Goal: Task Accomplishment & Management: Use online tool/utility

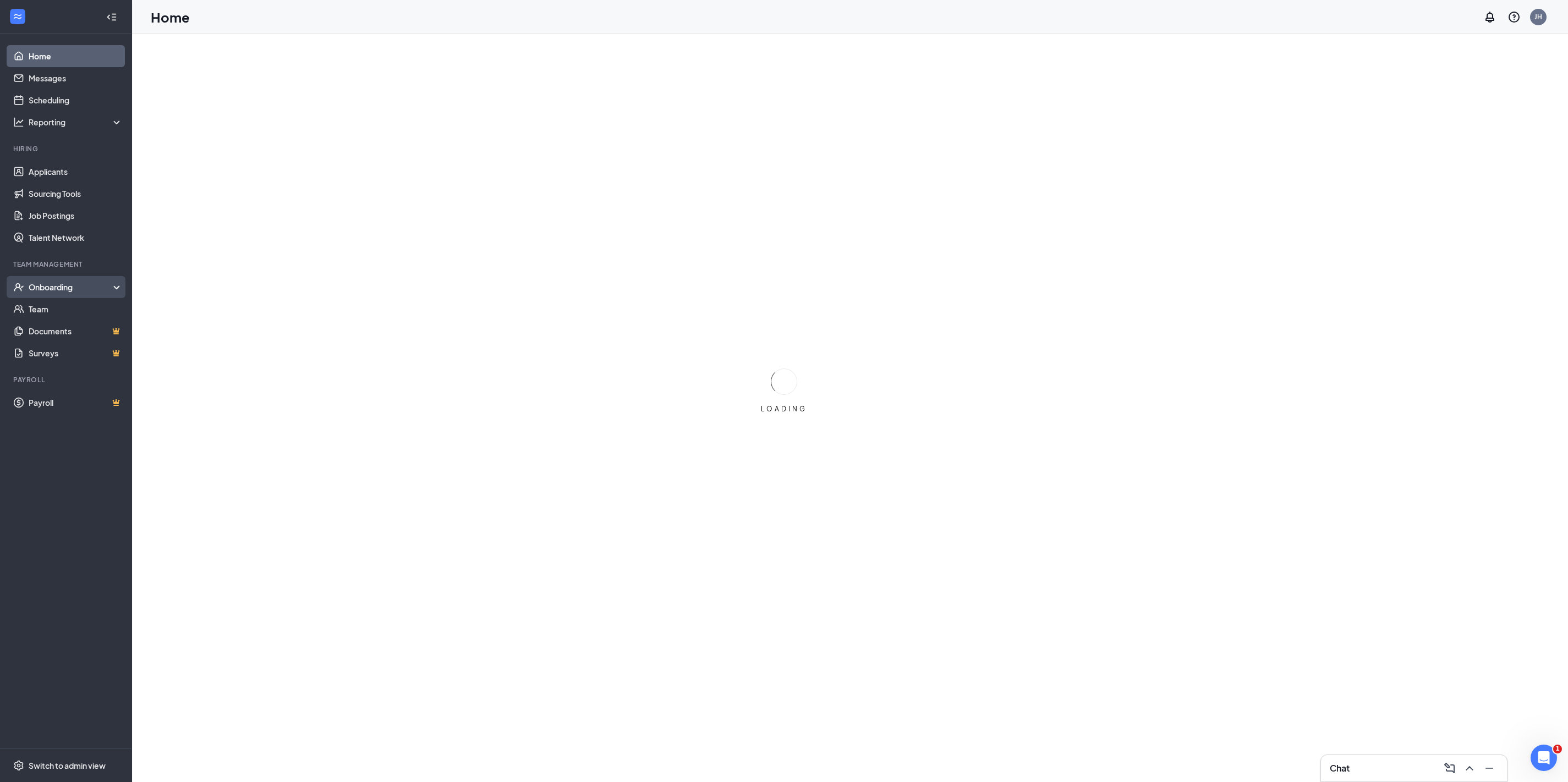
click at [118, 283] on div "Onboarding" at bounding box center [66, 287] width 132 height 22
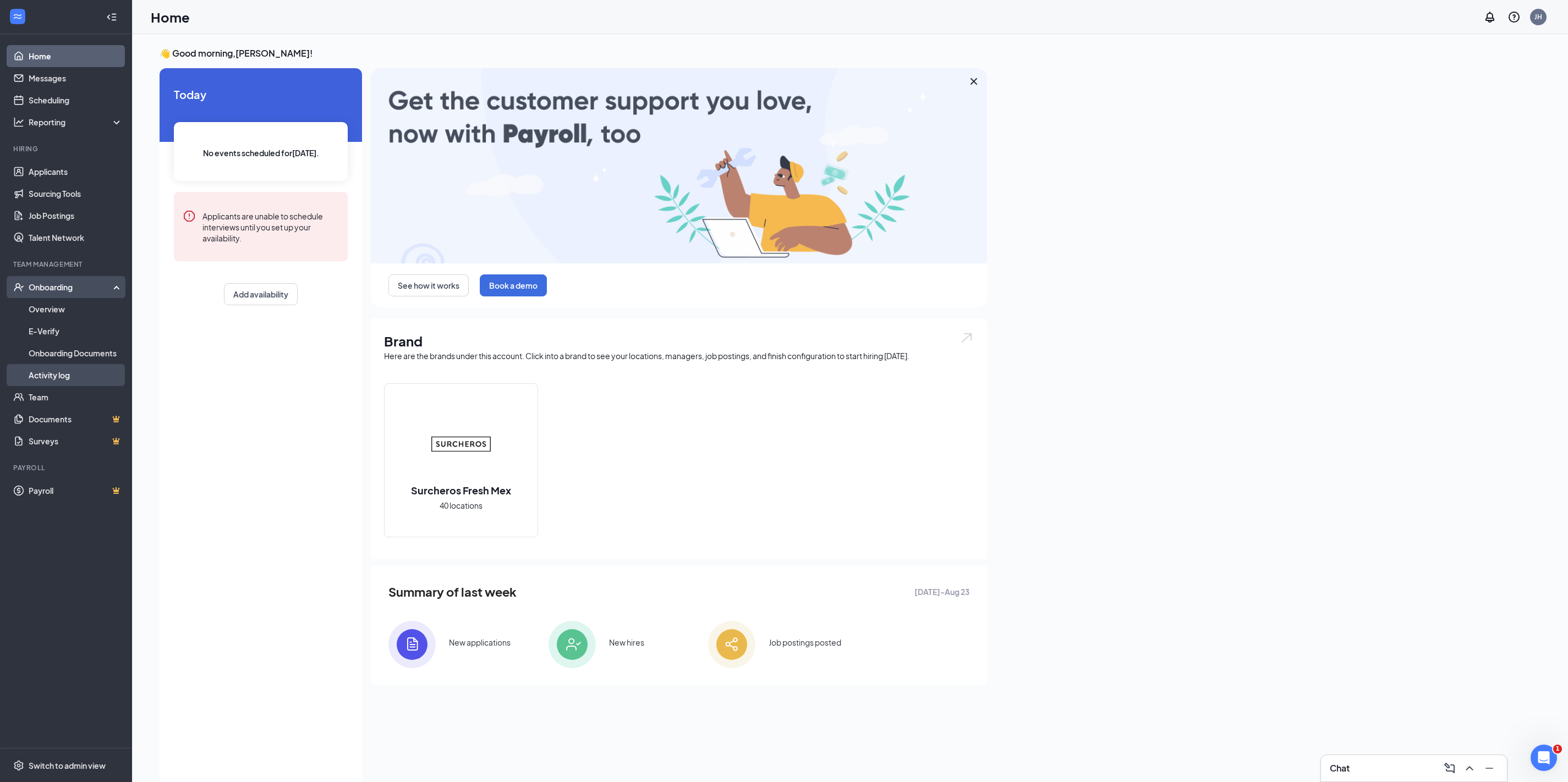
drag, startPoint x: 51, startPoint y: 373, endPoint x: 57, endPoint y: 374, distance: 6.1
click at [50, 373] on link "Activity log" at bounding box center [75, 375] width 94 height 22
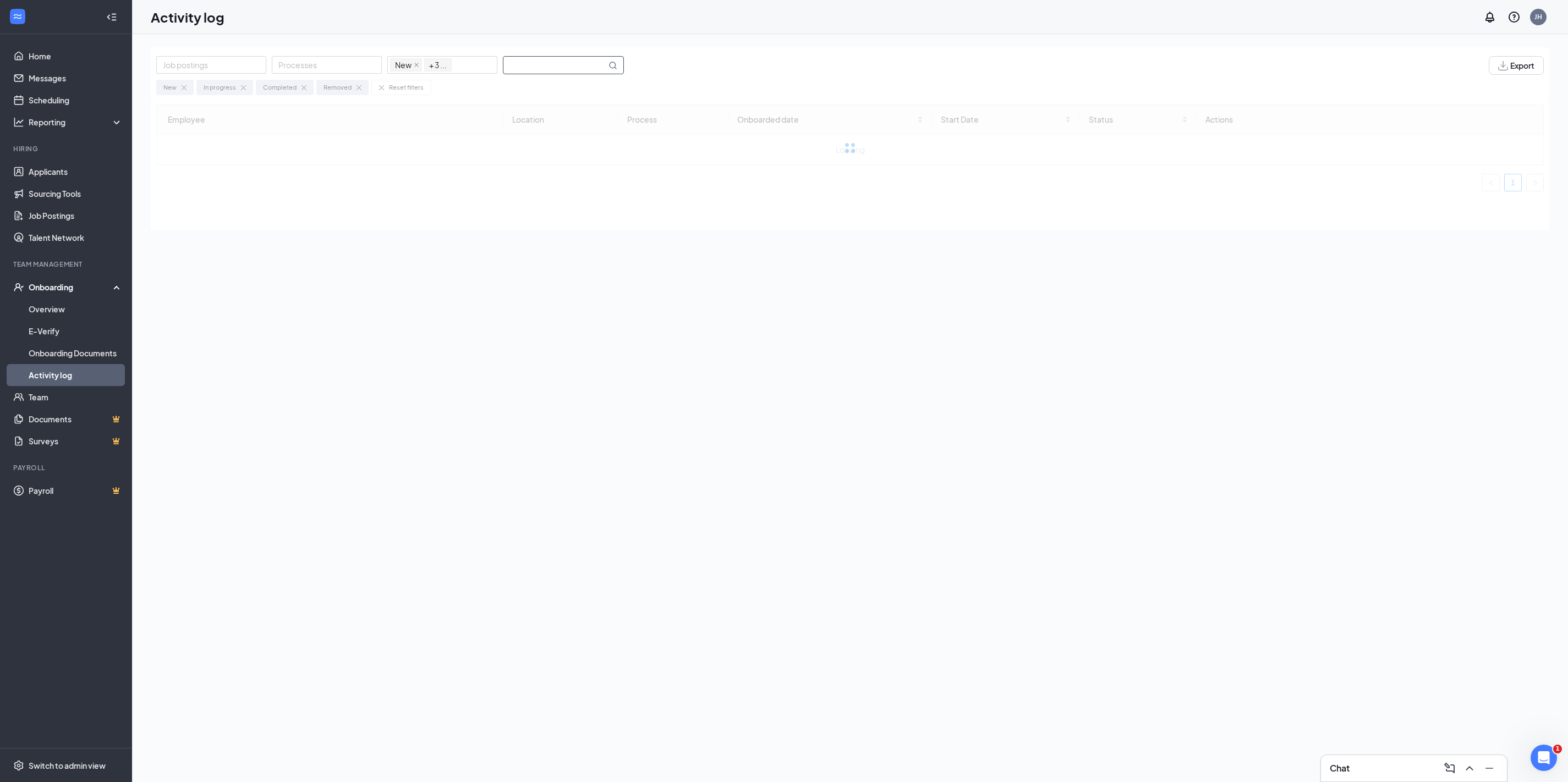
click at [539, 57] on input "text" at bounding box center [554, 65] width 103 height 17
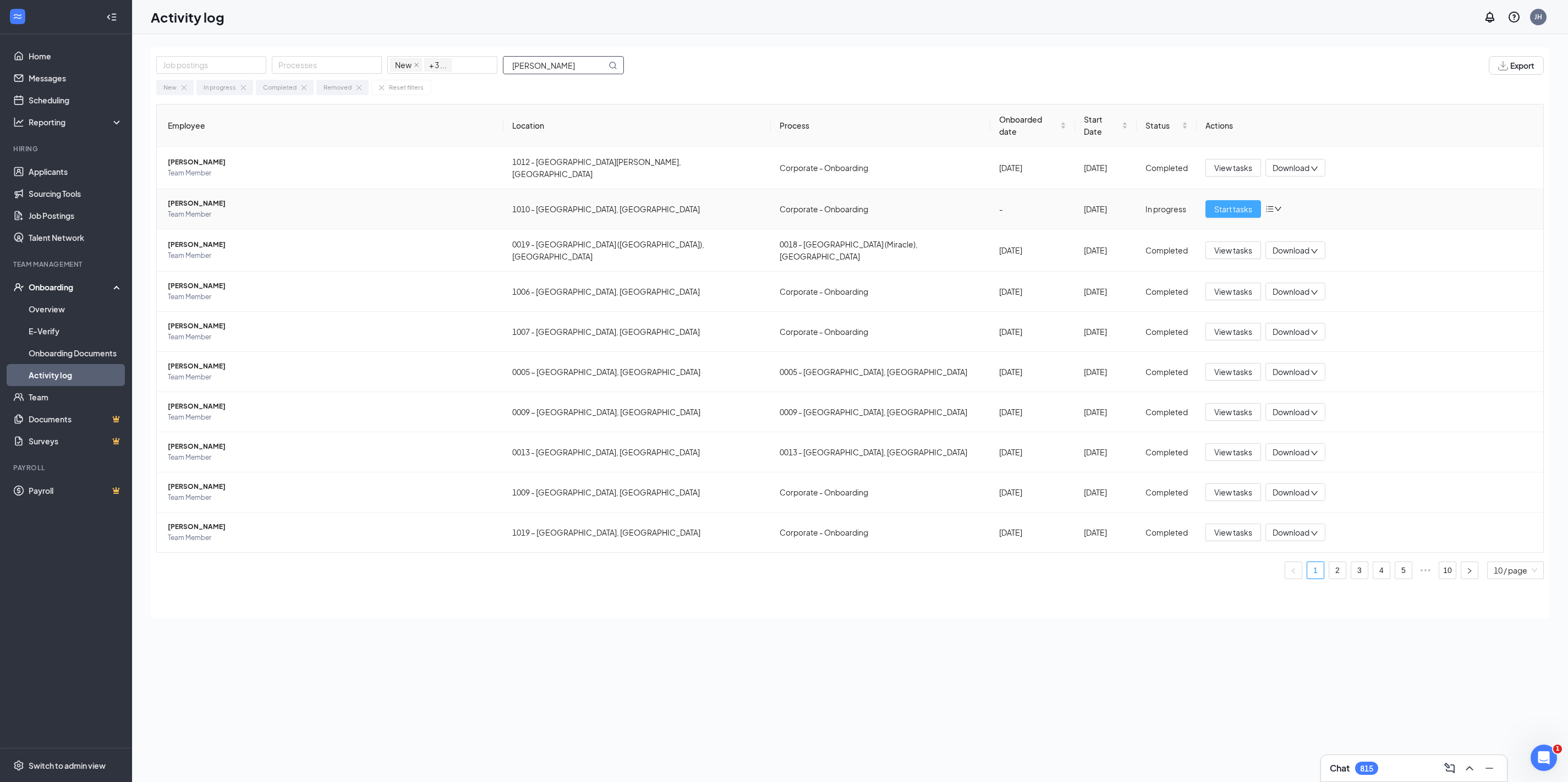
type input "[PERSON_NAME]"
click at [1221, 203] on span "Start tasks" at bounding box center [1233, 208] width 38 height 12
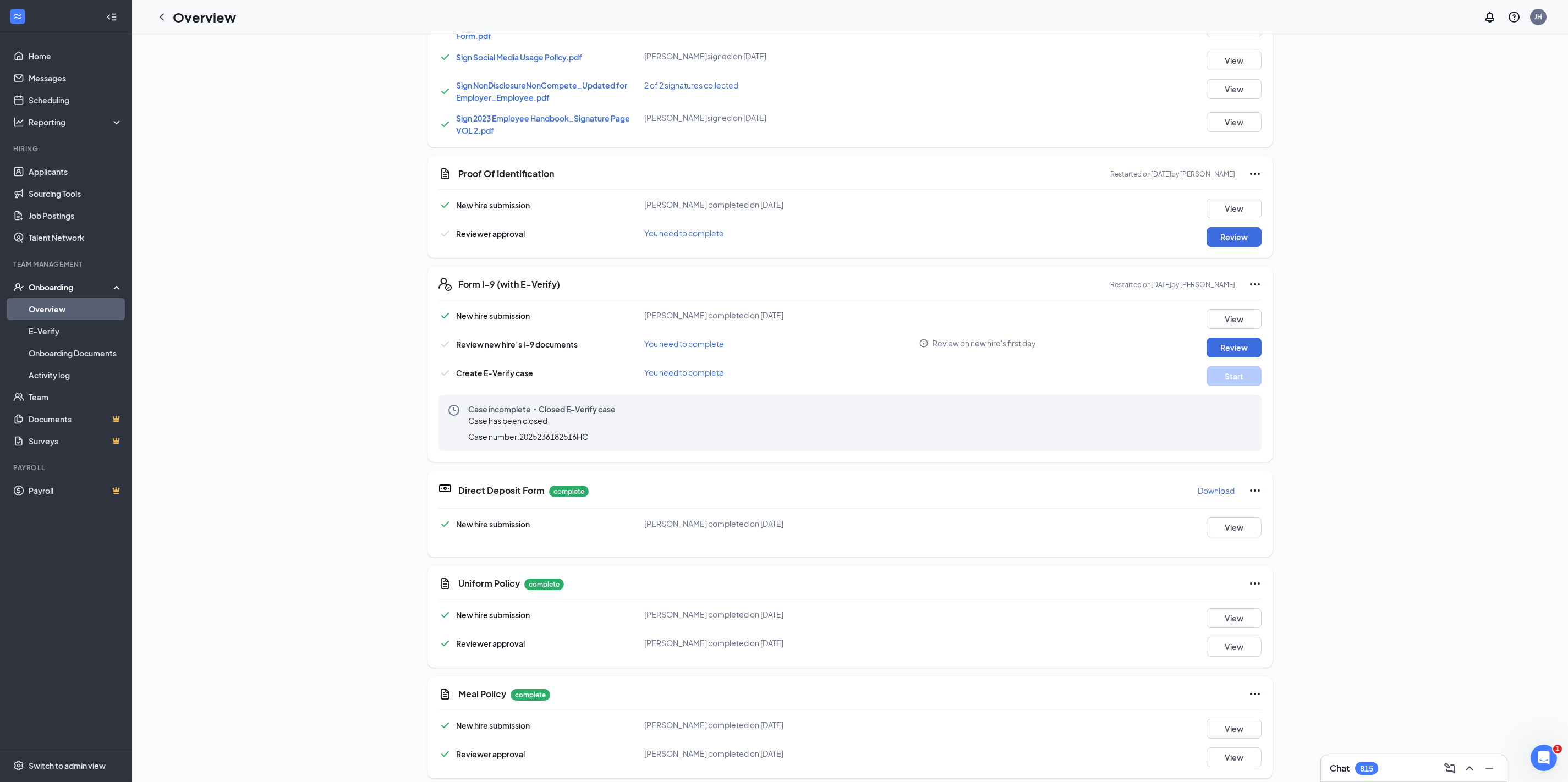
scroll to position [343, 0]
click at [1248, 206] on button "View" at bounding box center [1233, 210] width 55 height 20
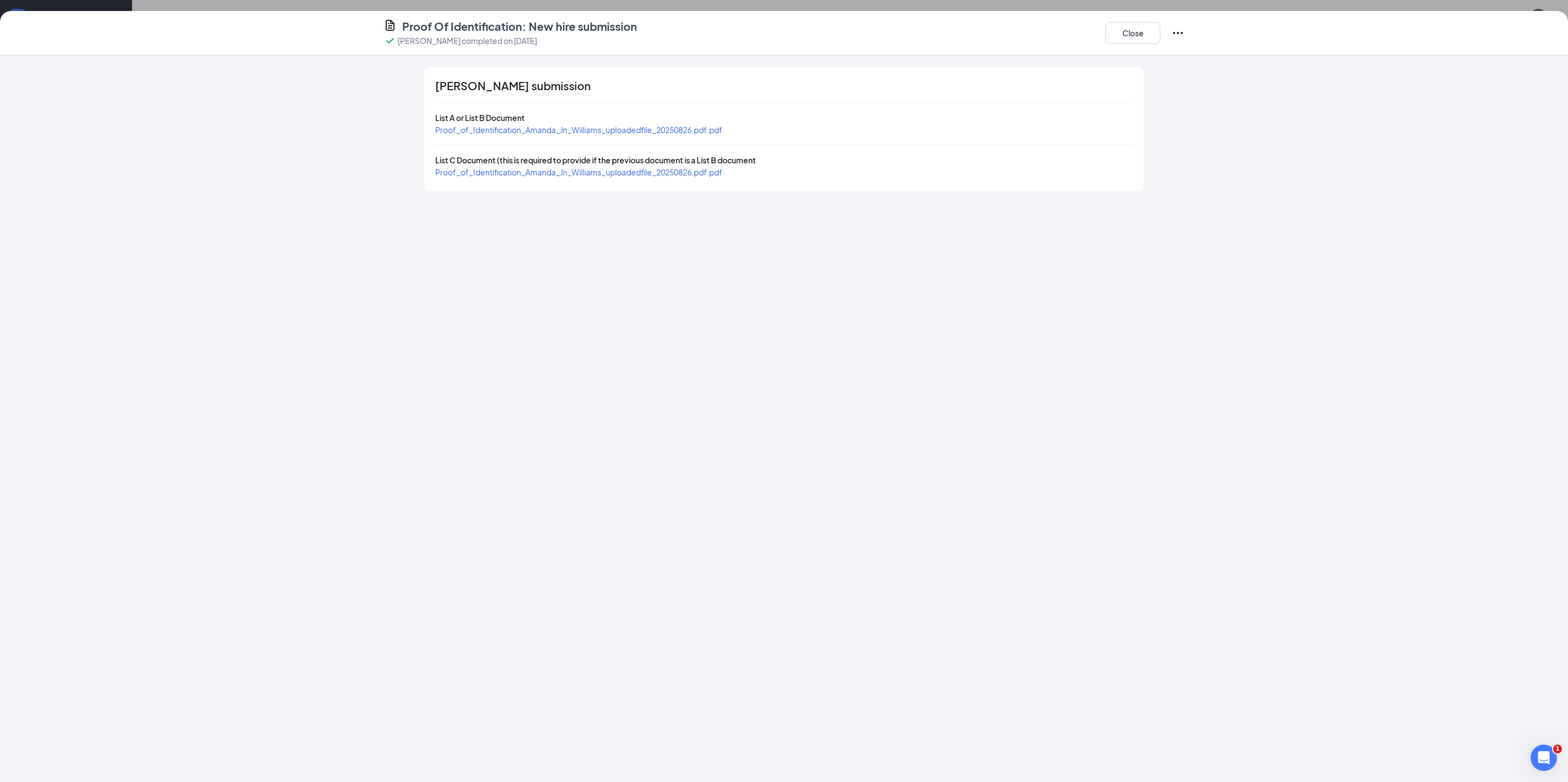
click at [588, 126] on span "Proof_of_Identification_Amanda_Jn_Williams_uploadedfile_20250826.pdf.pdf" at bounding box center [578, 130] width 287 height 10
click at [541, 174] on span "Proof_of_Identification_Amanda_Jn_Williams_uploadedfile_20250826.pdf.pdf" at bounding box center [578, 172] width 287 height 10
click at [1138, 28] on button "Close" at bounding box center [1132, 33] width 55 height 22
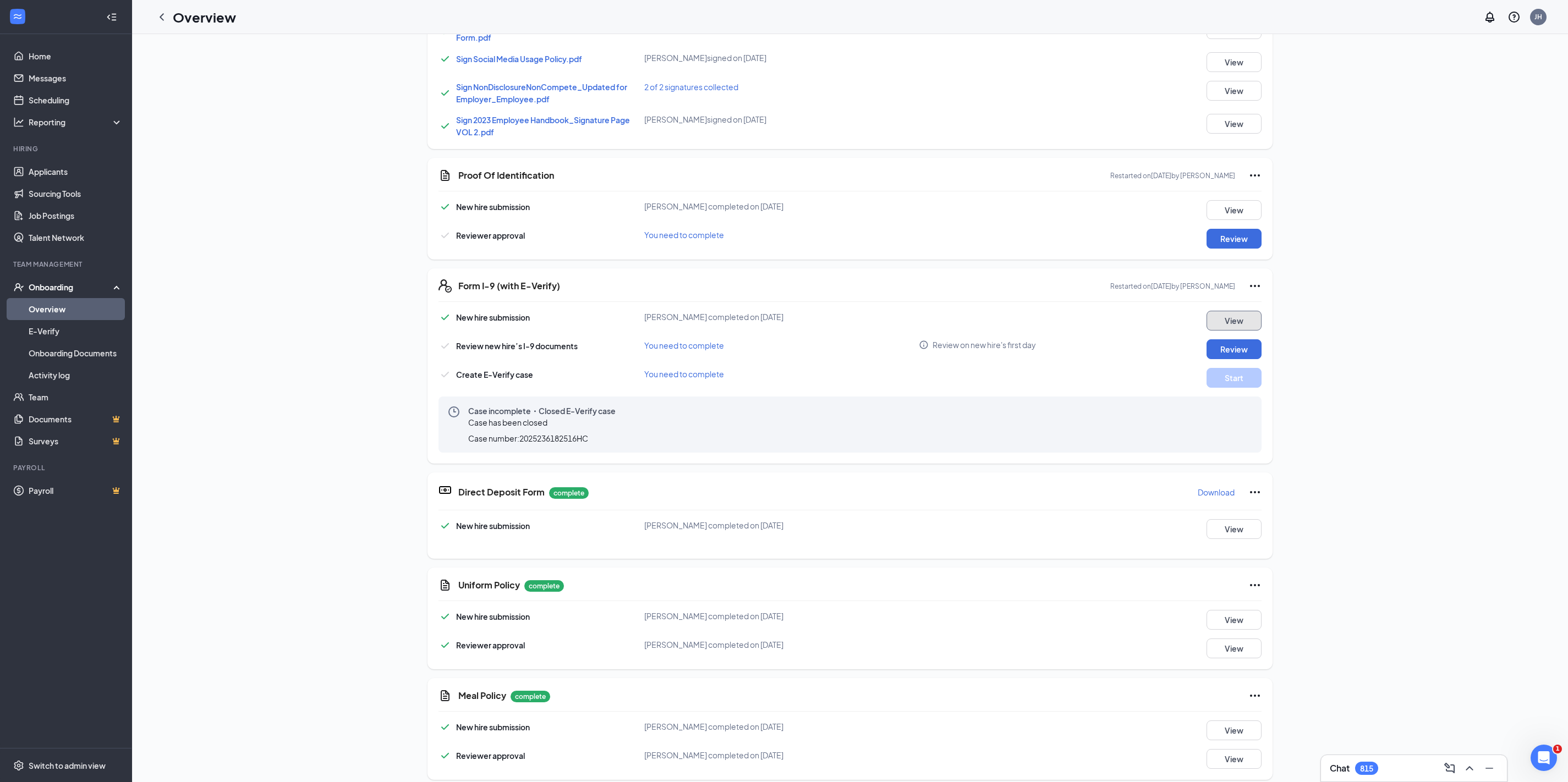
click at [1234, 319] on button "View" at bounding box center [1233, 320] width 55 height 20
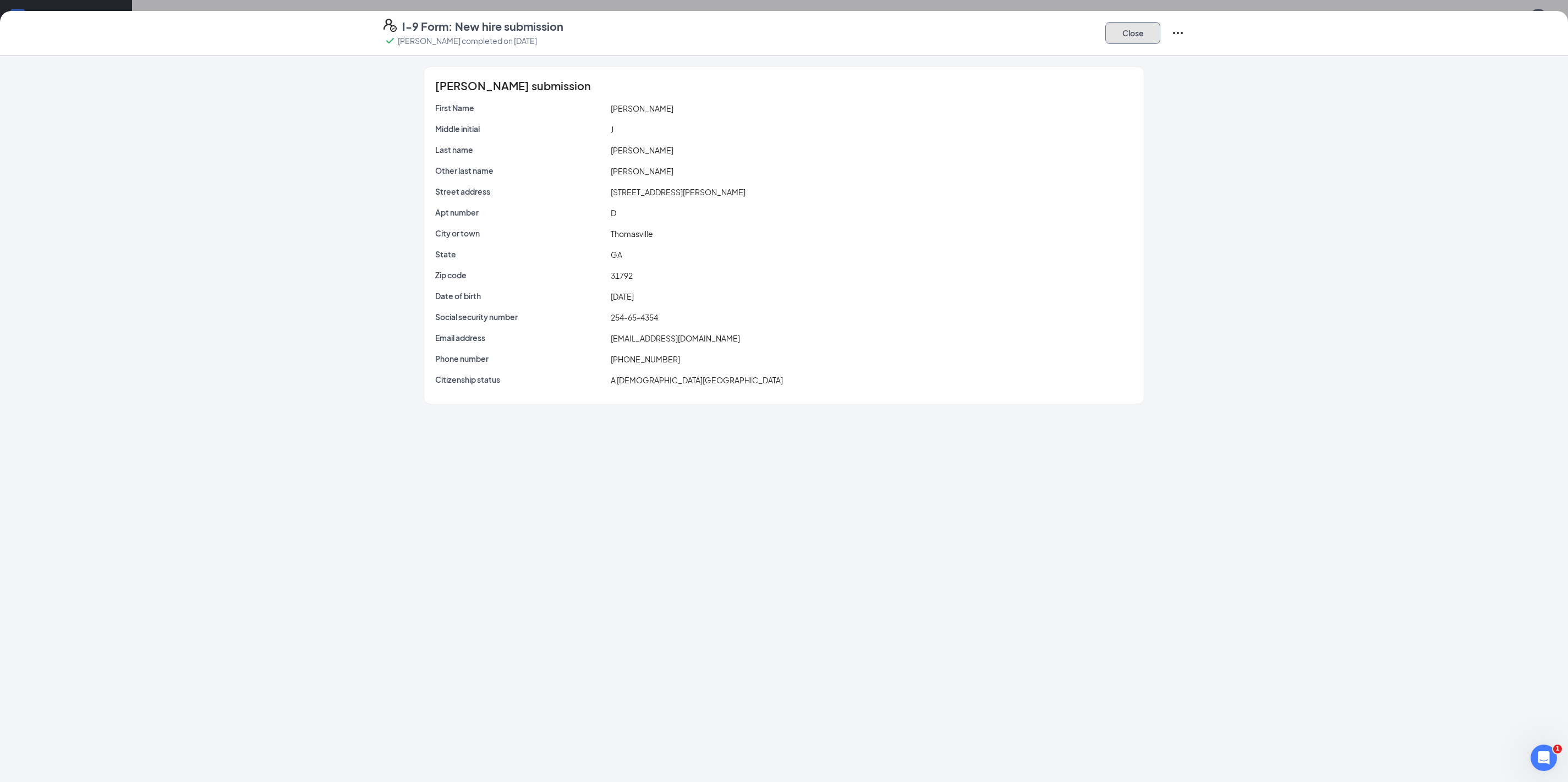
click at [1137, 32] on button "Close" at bounding box center [1132, 33] width 55 height 22
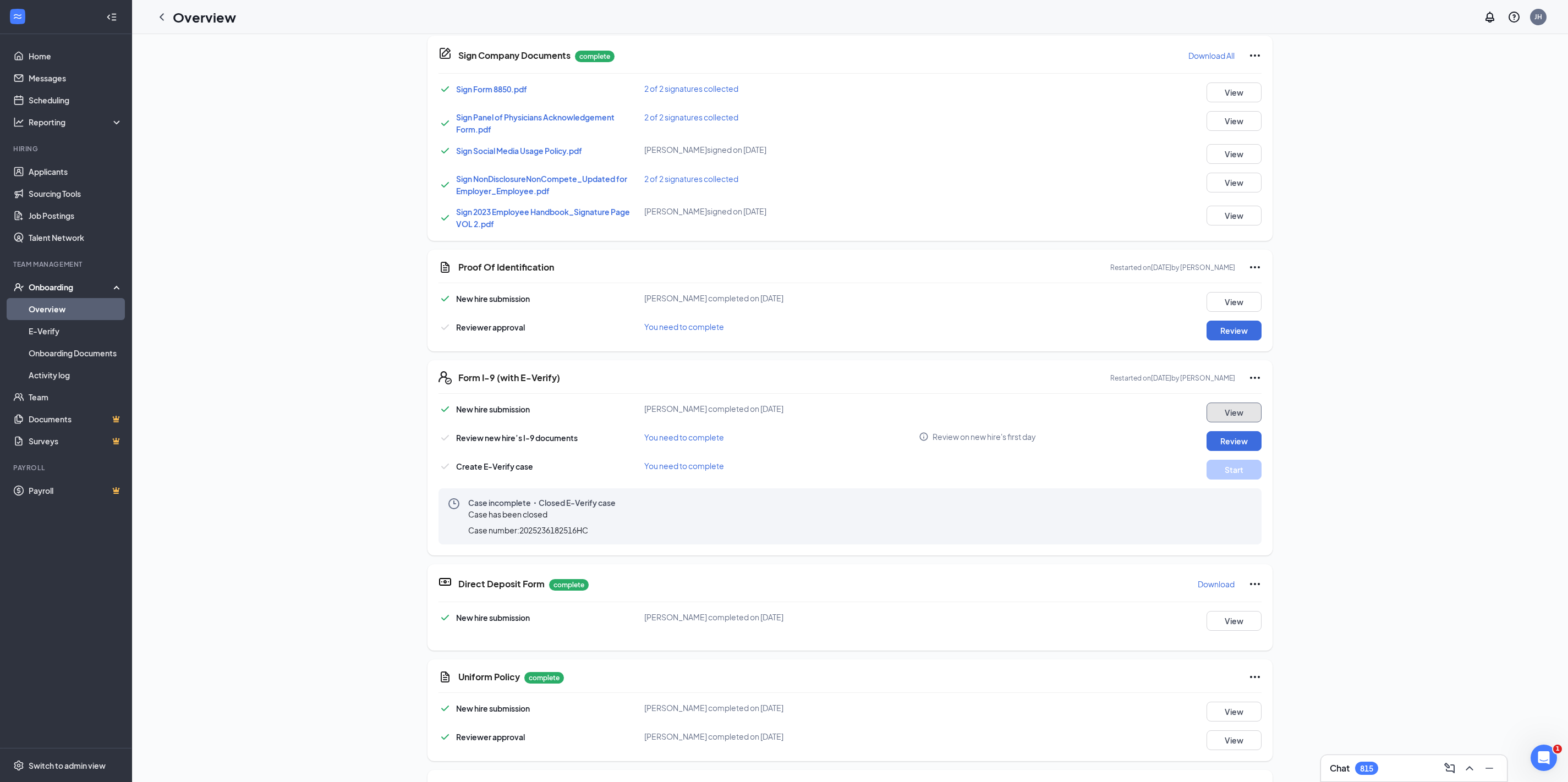
scroll to position [251, 0]
